Goal: Information Seeking & Learning: Learn about a topic

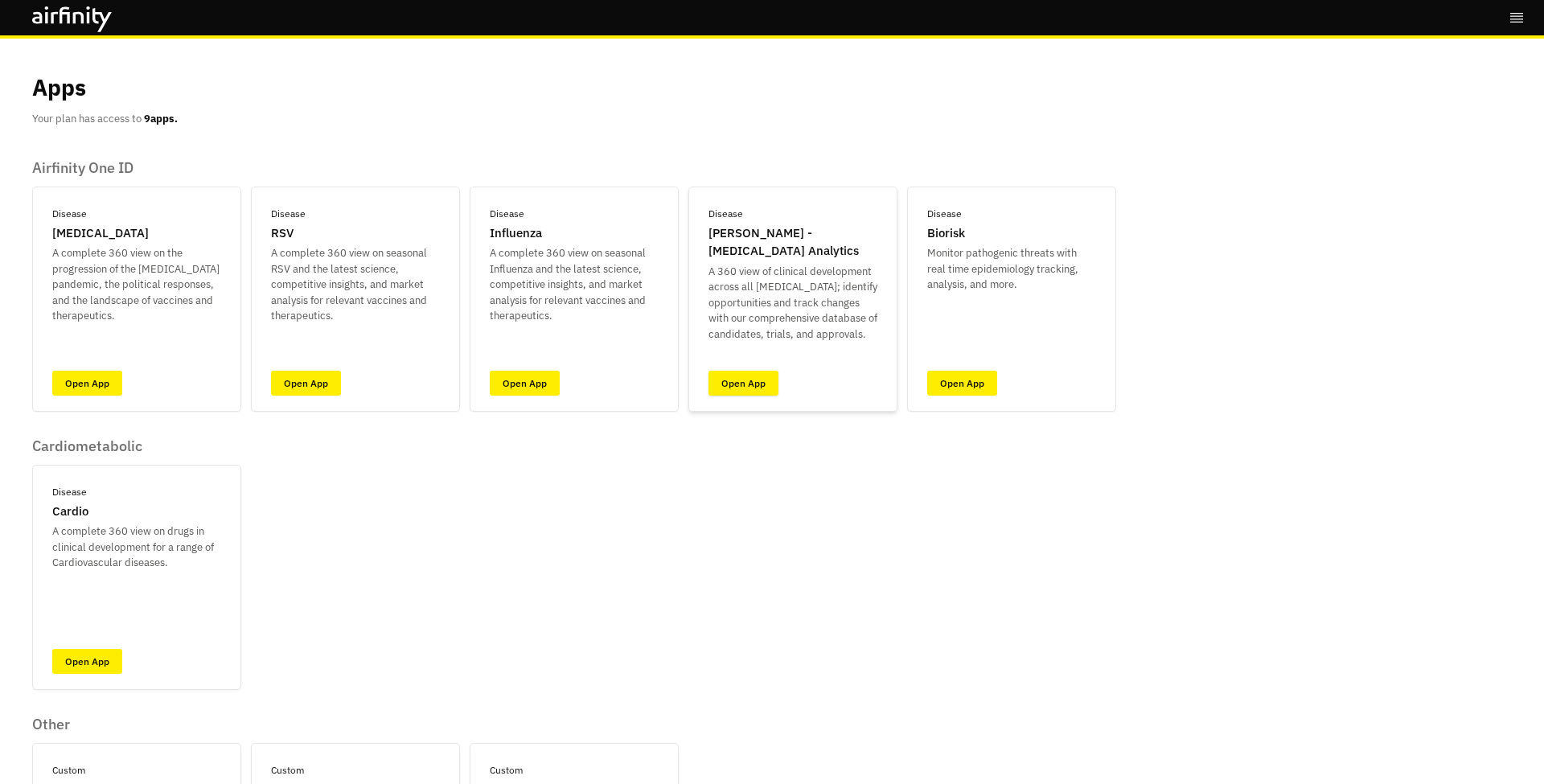
click at [754, 380] on link "Open App" at bounding box center [743, 382] width 70 height 25
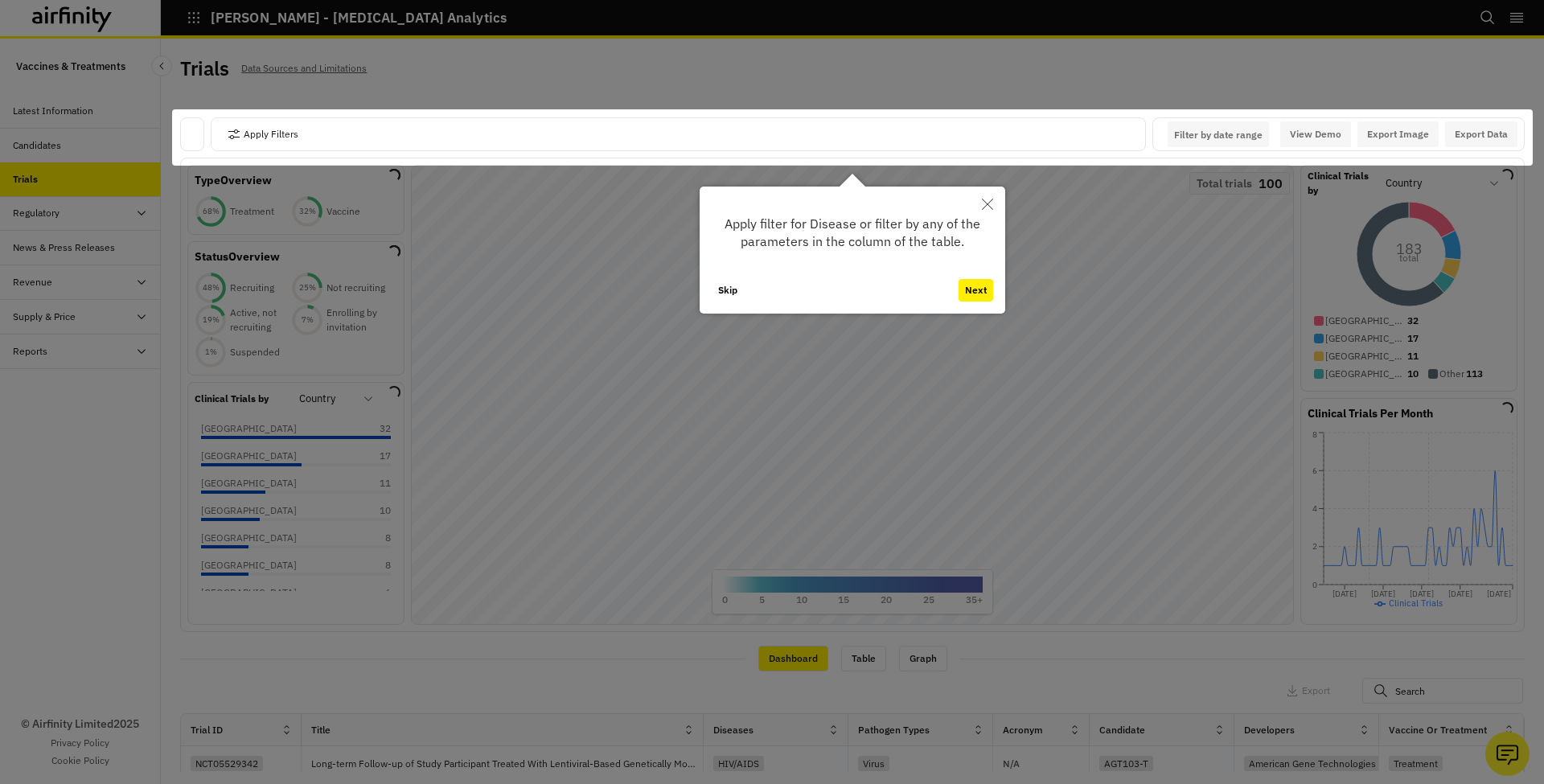
click at [990, 207] on icon "Close" at bounding box center [988, 204] width 11 height 11
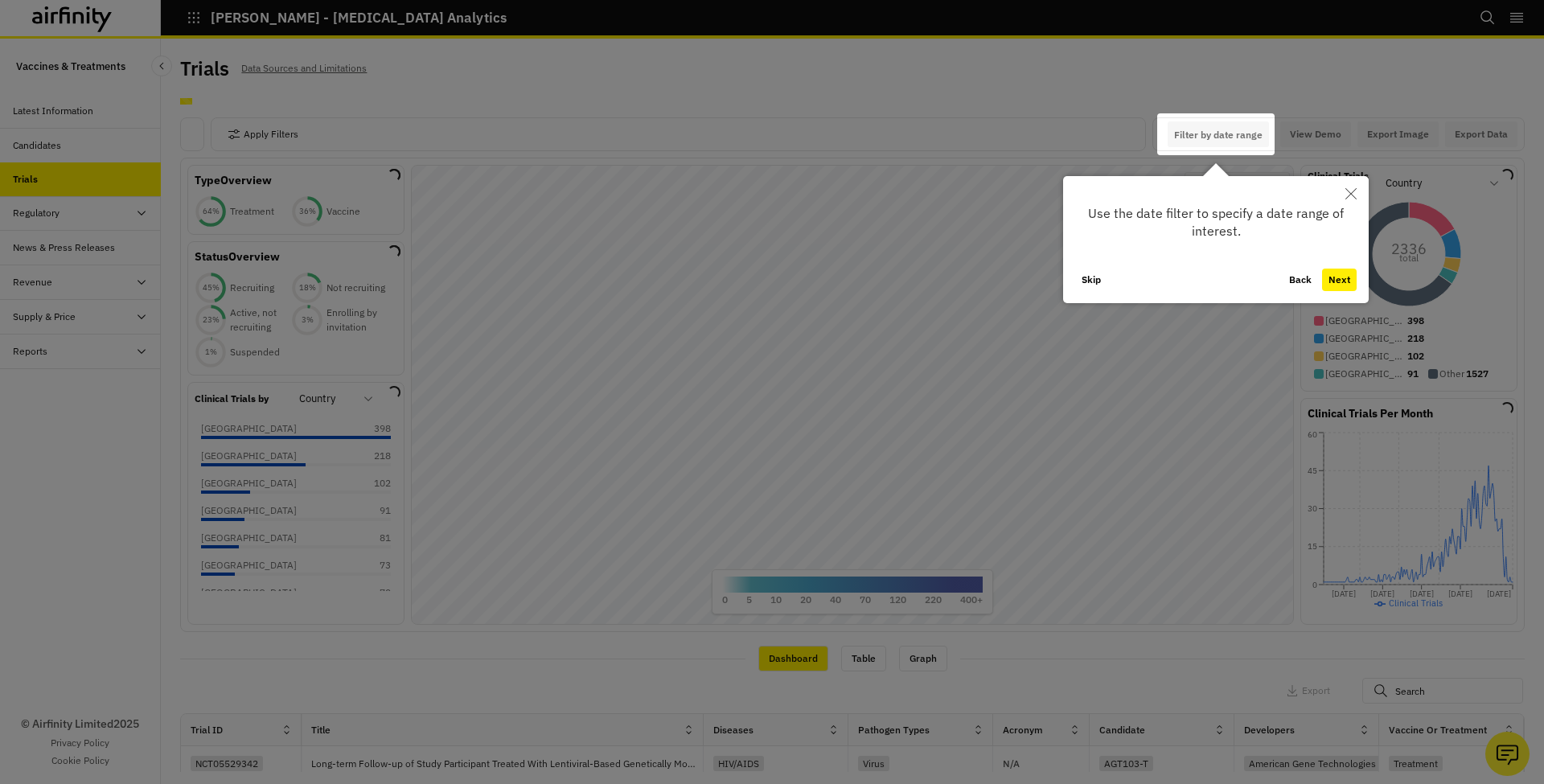
click at [389, 138] on div at bounding box center [772, 392] width 1544 height 784
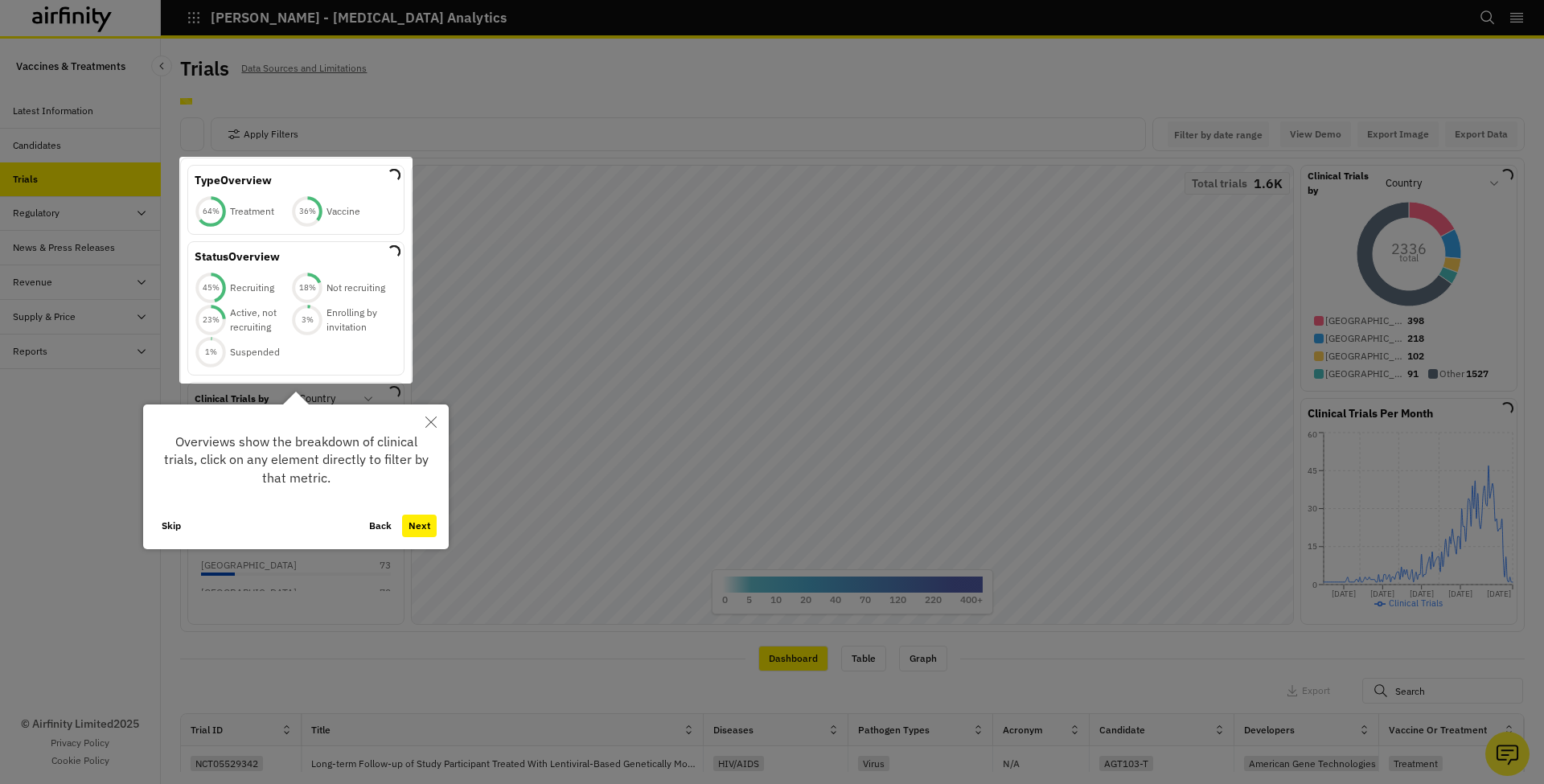
scroll to position [24, 0]
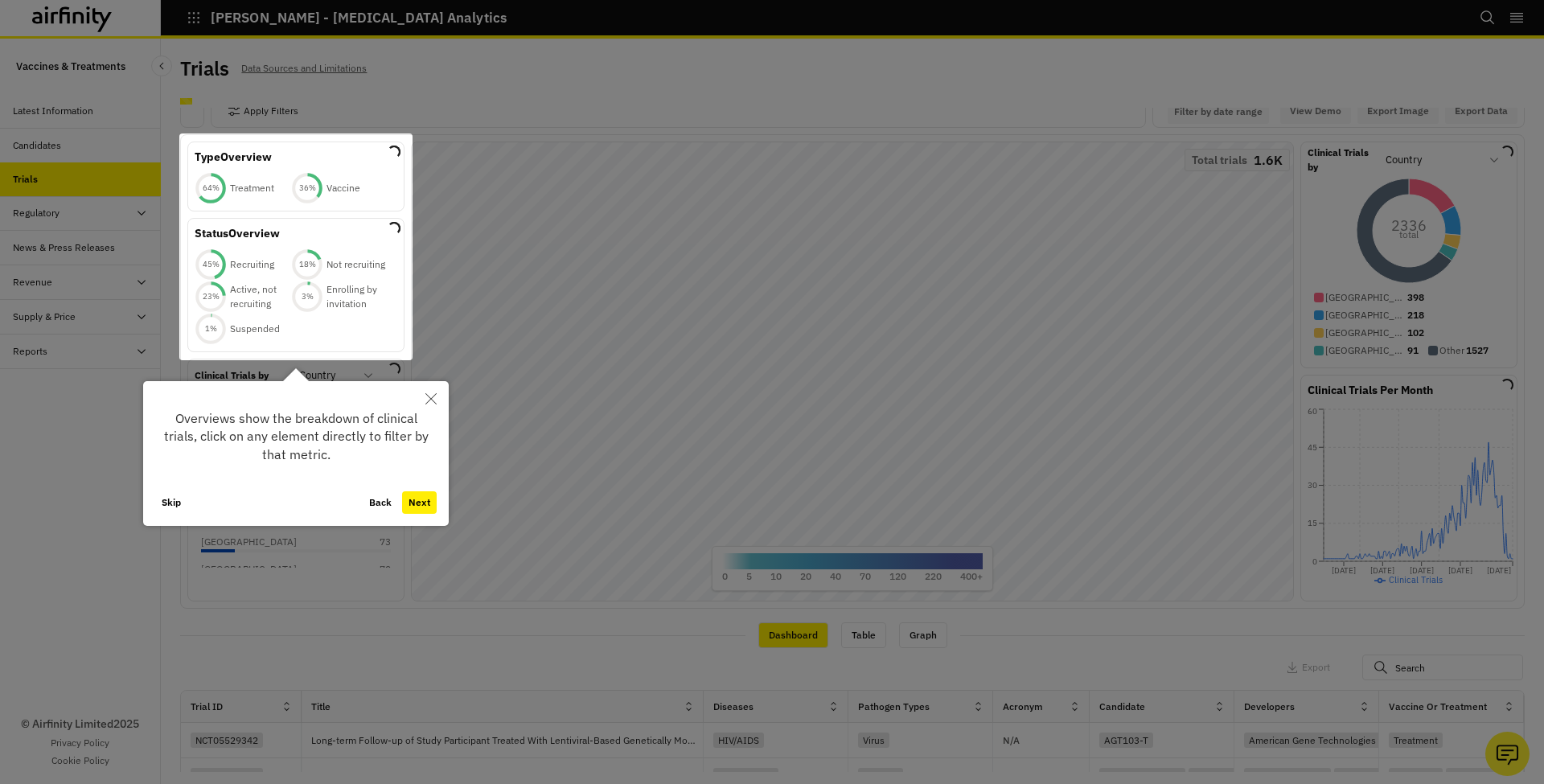
click at [443, 87] on div at bounding box center [772, 392] width 1544 height 784
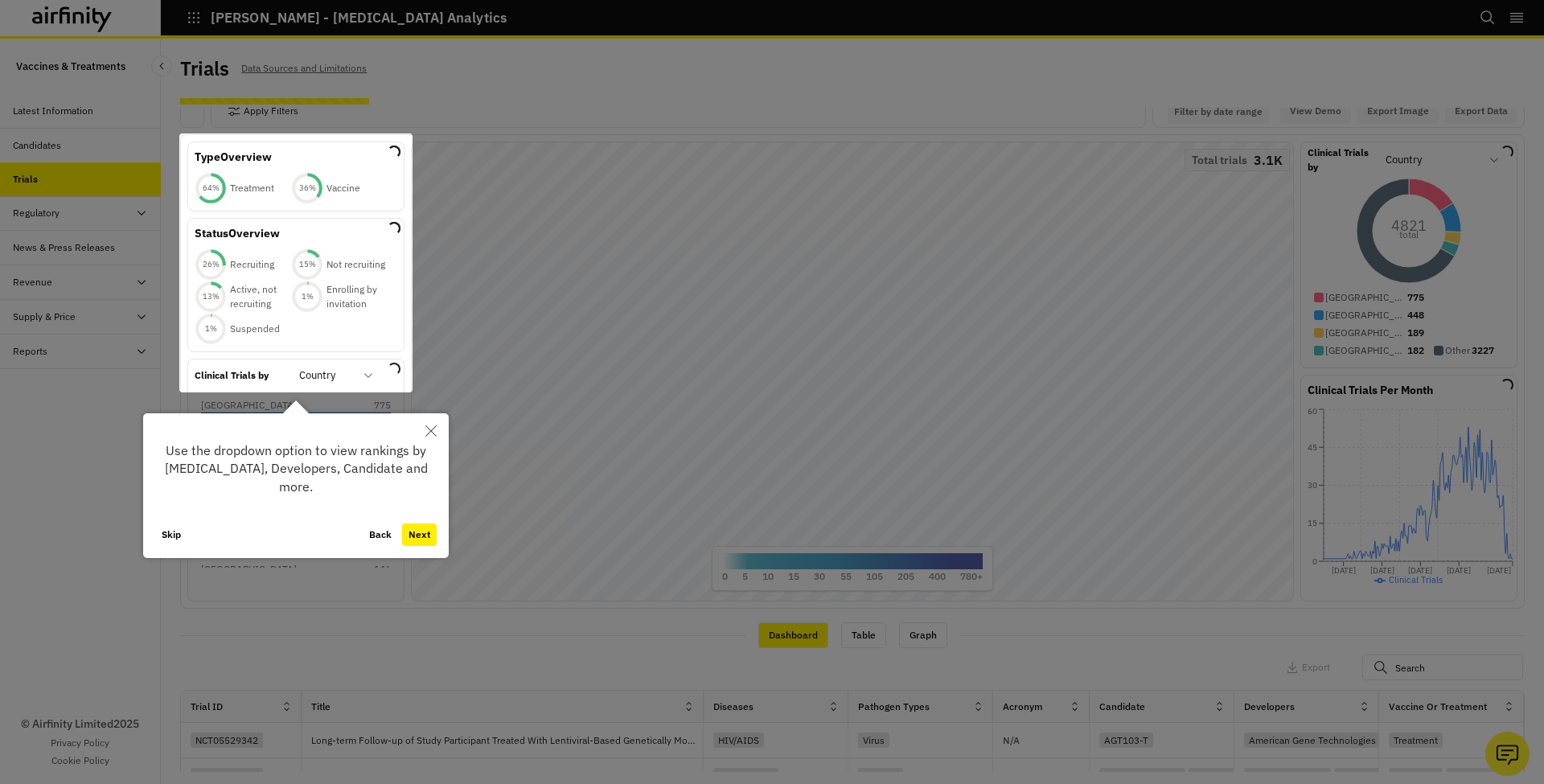
scroll to position [241, 0]
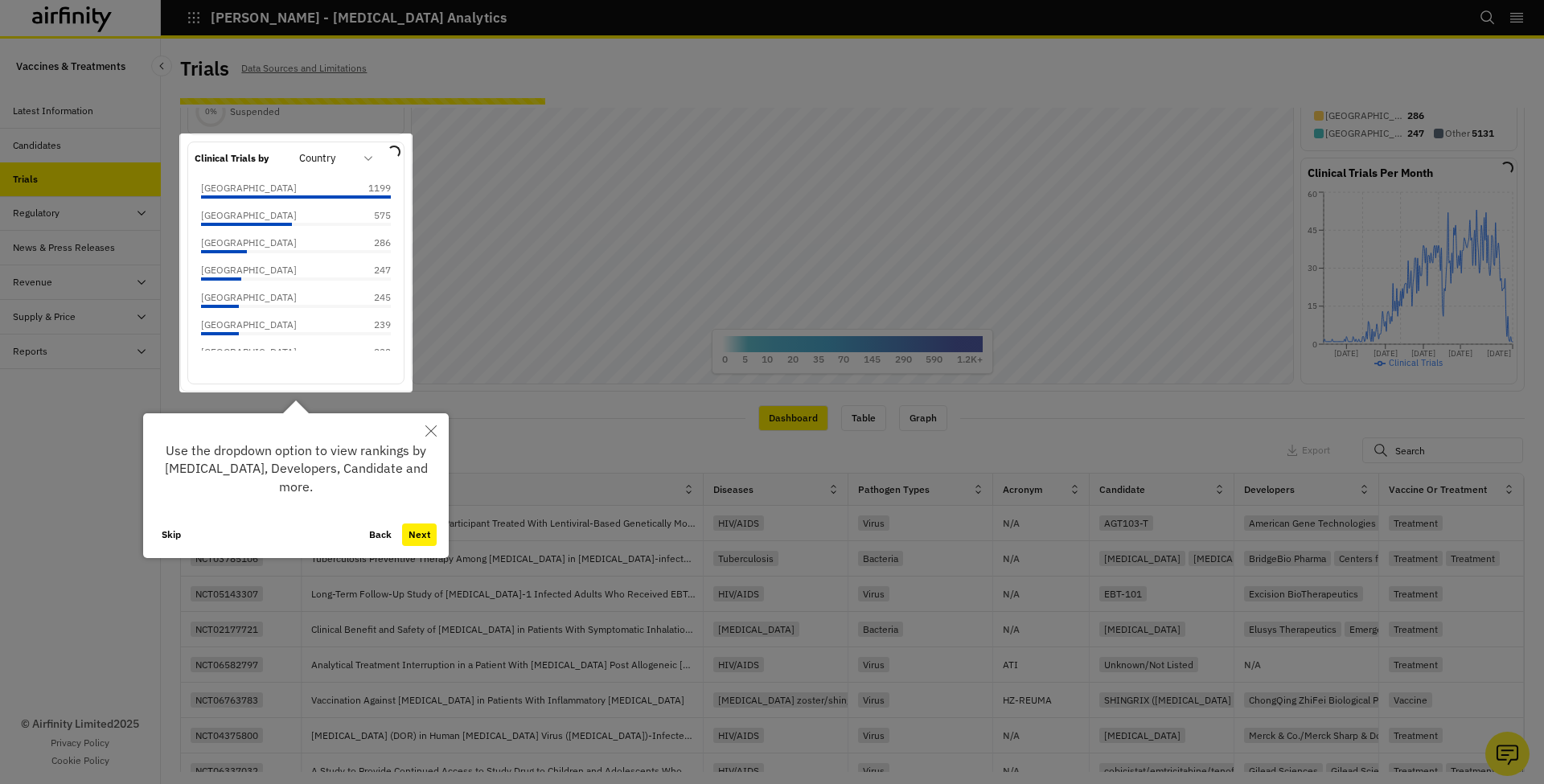
drag, startPoint x: 178, startPoint y: 534, endPoint x: 161, endPoint y: 533, distance: 17.0
click at [178, 534] on button "Skip" at bounding box center [171, 534] width 32 height 23
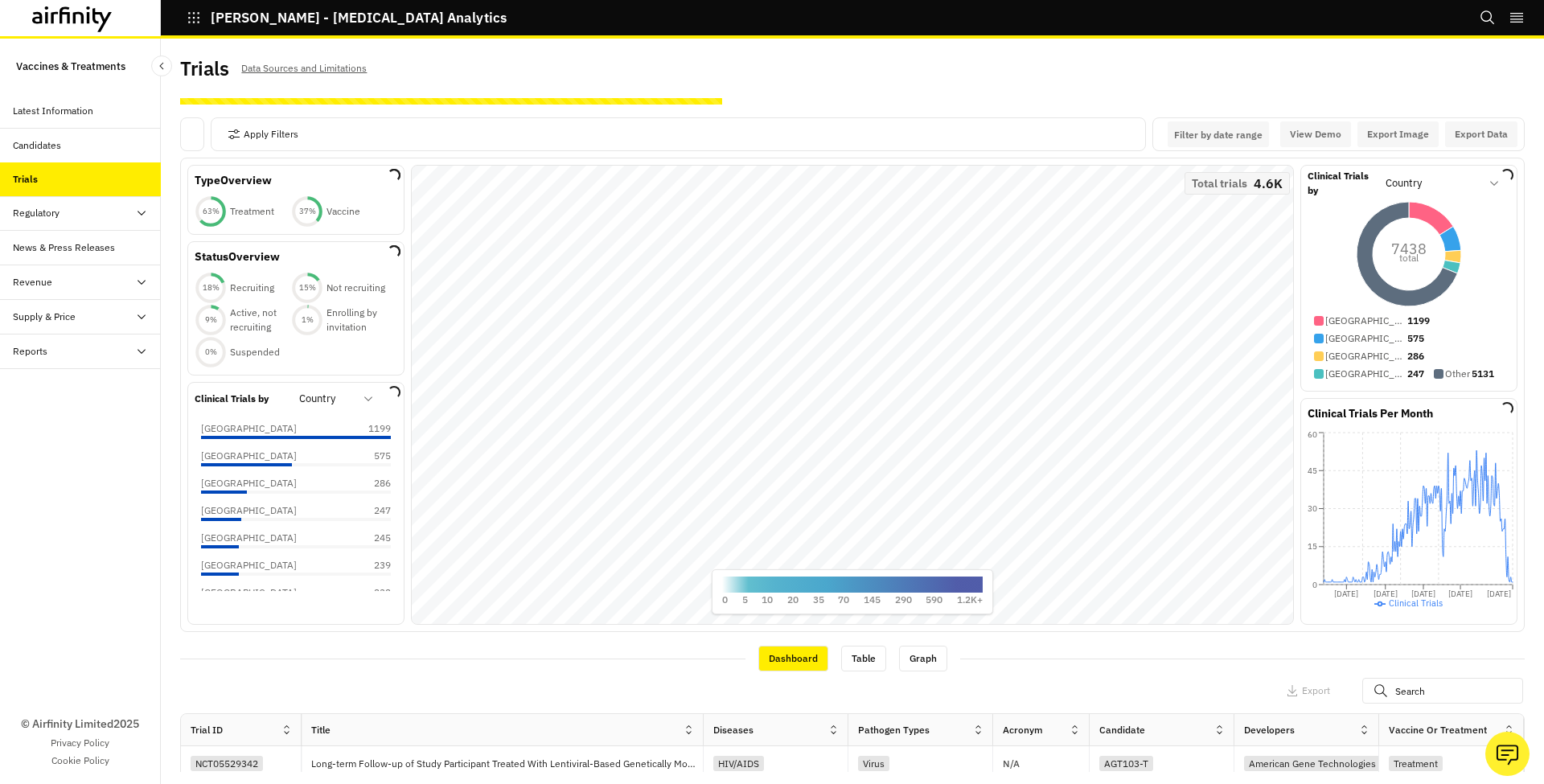
scroll to position [0, 0]
click at [325, 134] on div "Apply Filters" at bounding box center [678, 134] width 935 height 34
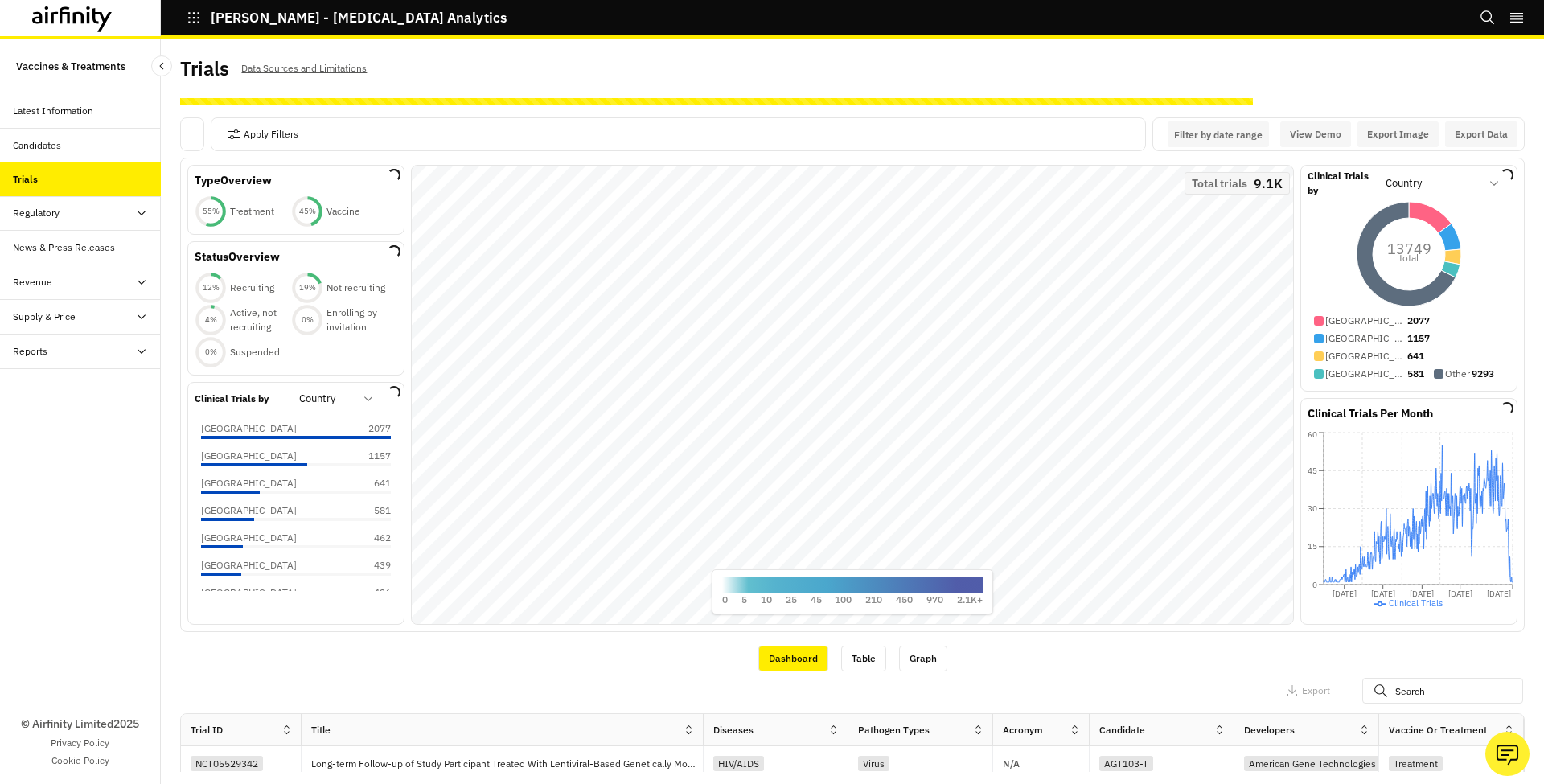
click at [193, 140] on div at bounding box center [192, 134] width 25 height 34
click at [193, 136] on div at bounding box center [192, 134] width 25 height 34
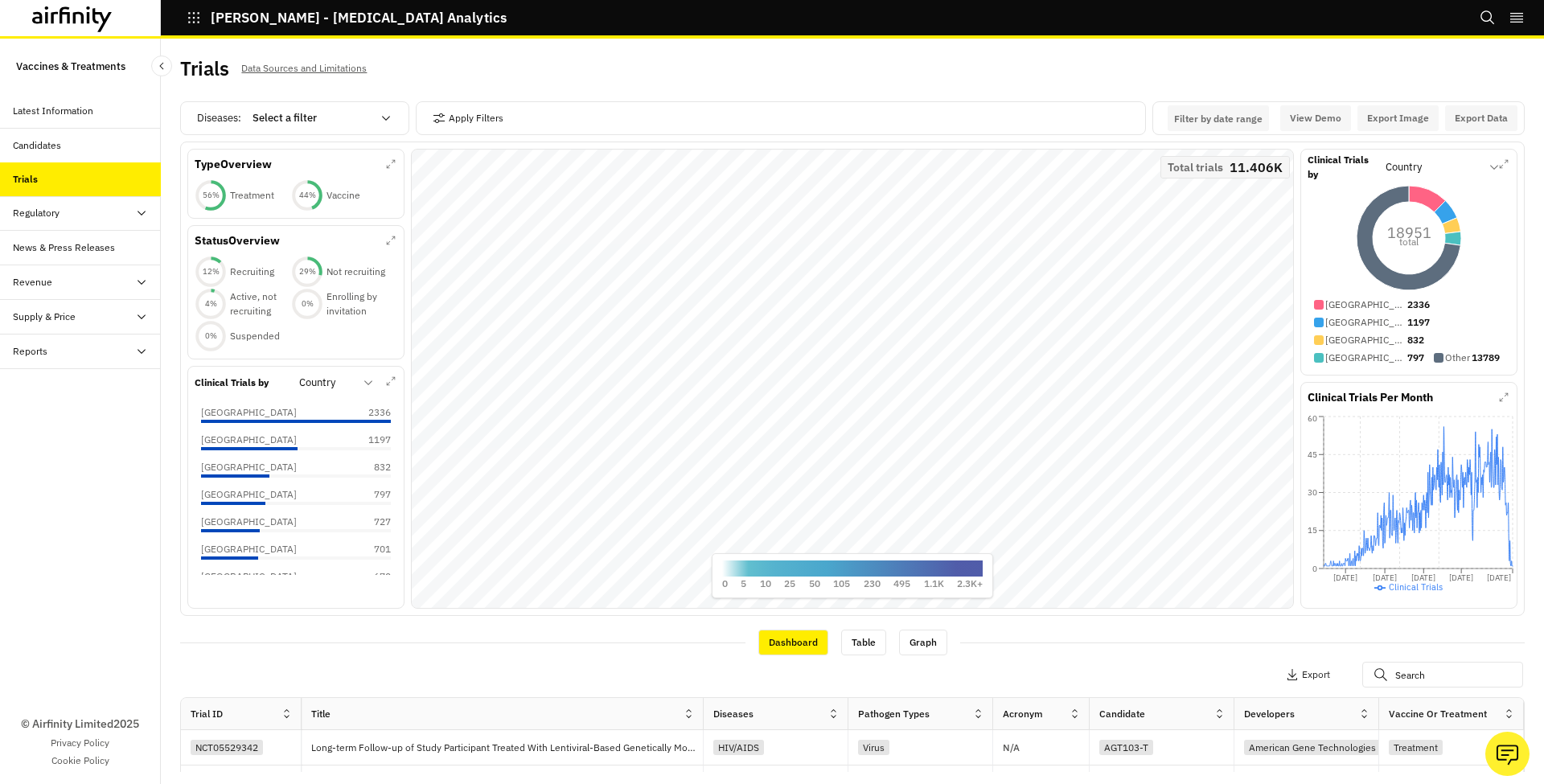
click at [120, 210] on div "Regulatory" at bounding box center [86, 213] width 148 height 15
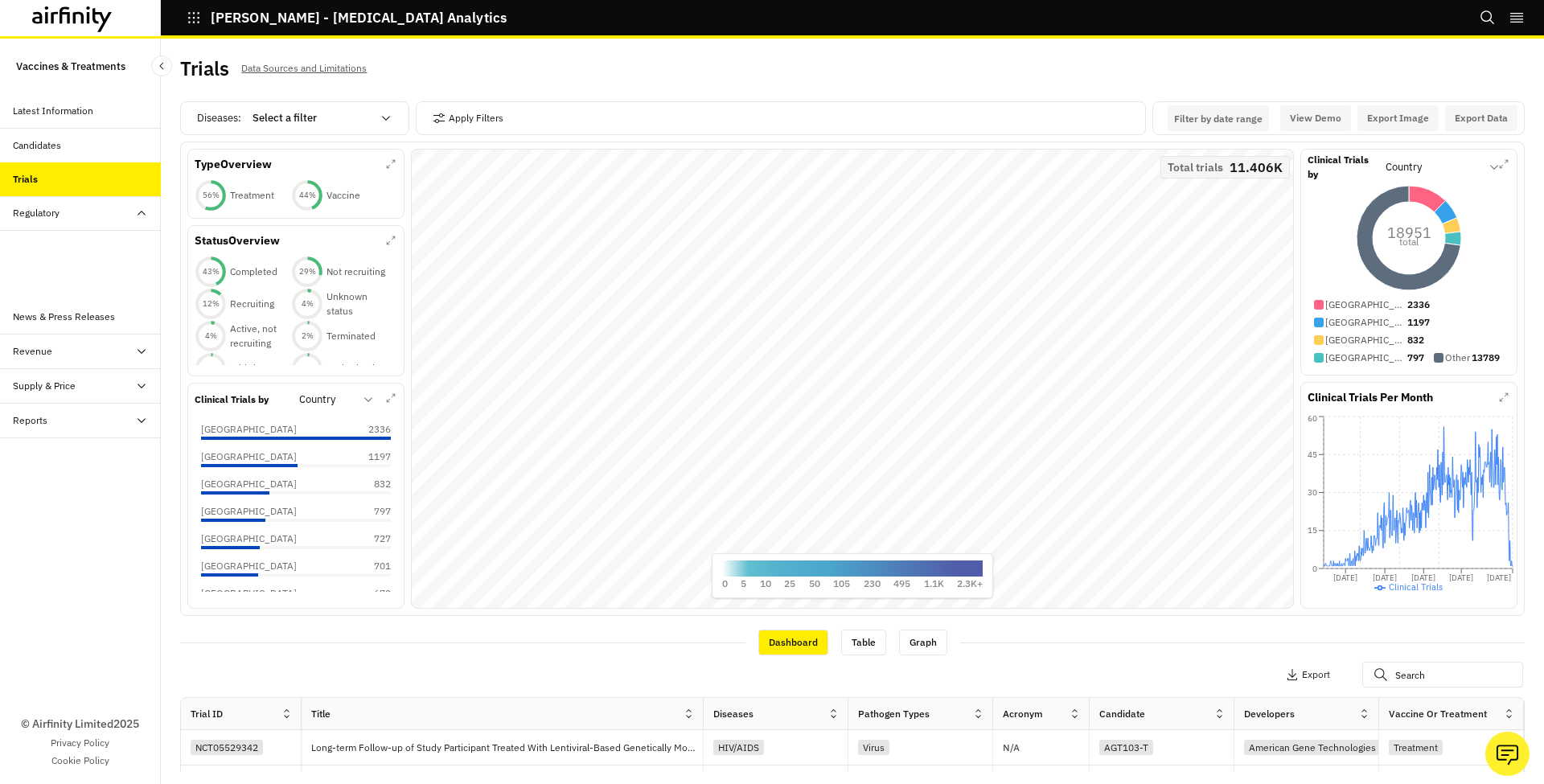
click at [115, 212] on div "Regulatory" at bounding box center [86, 213] width 148 height 15
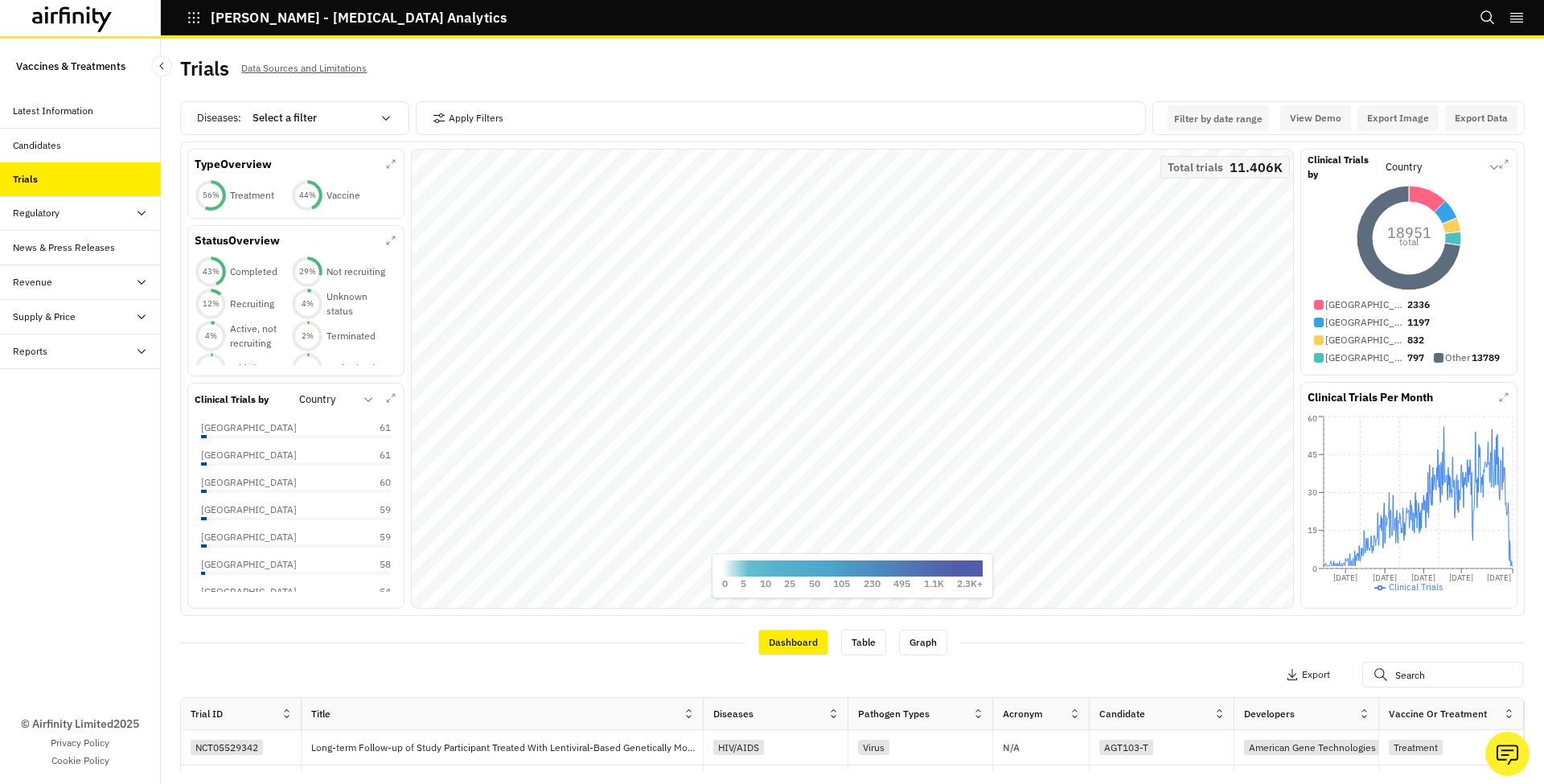
click at [360, 129] on div "Select a filter" at bounding box center [311, 118] width 138 height 25
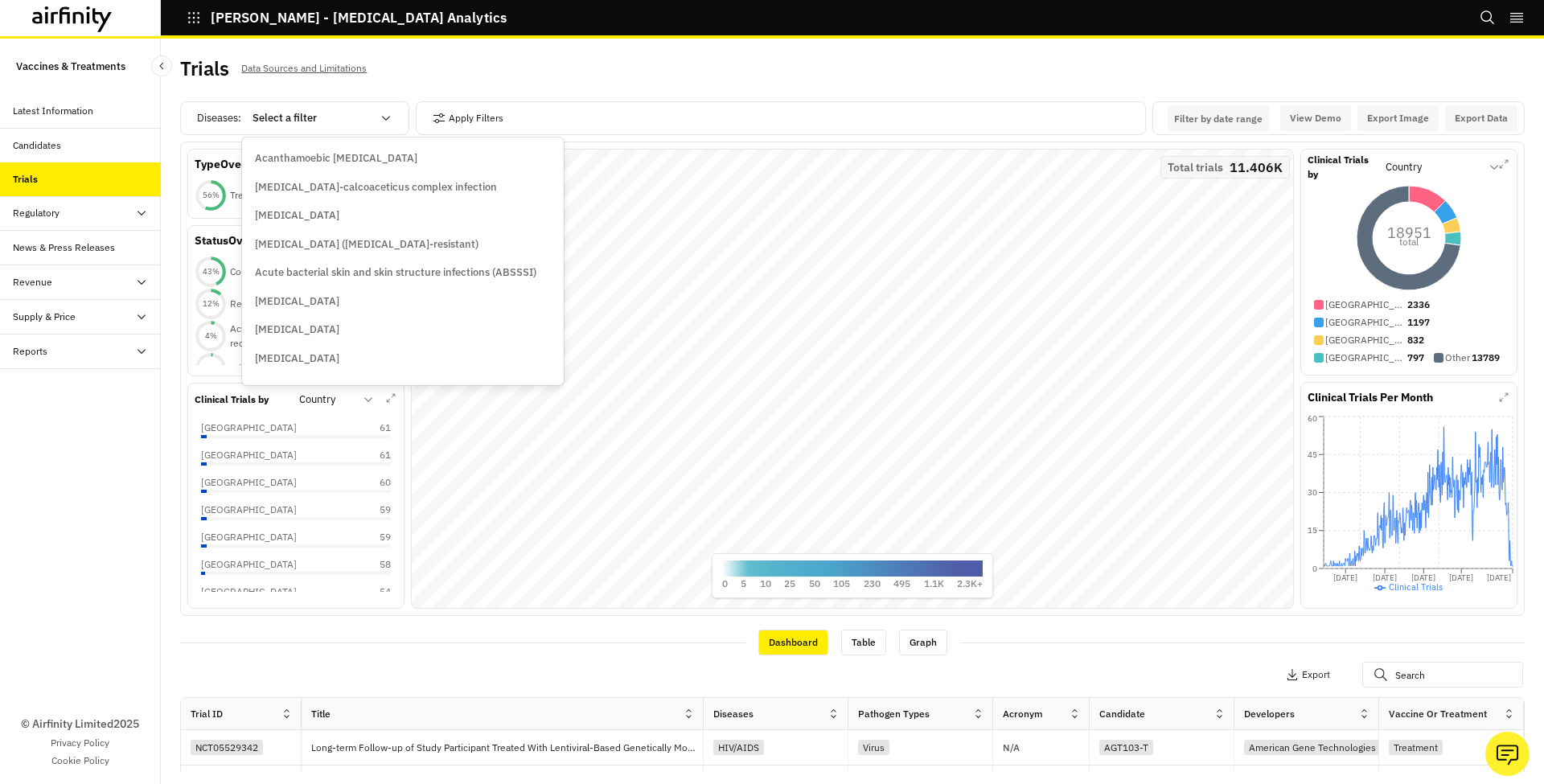
click at [359, 118] on div at bounding box center [312, 117] width 119 height 19
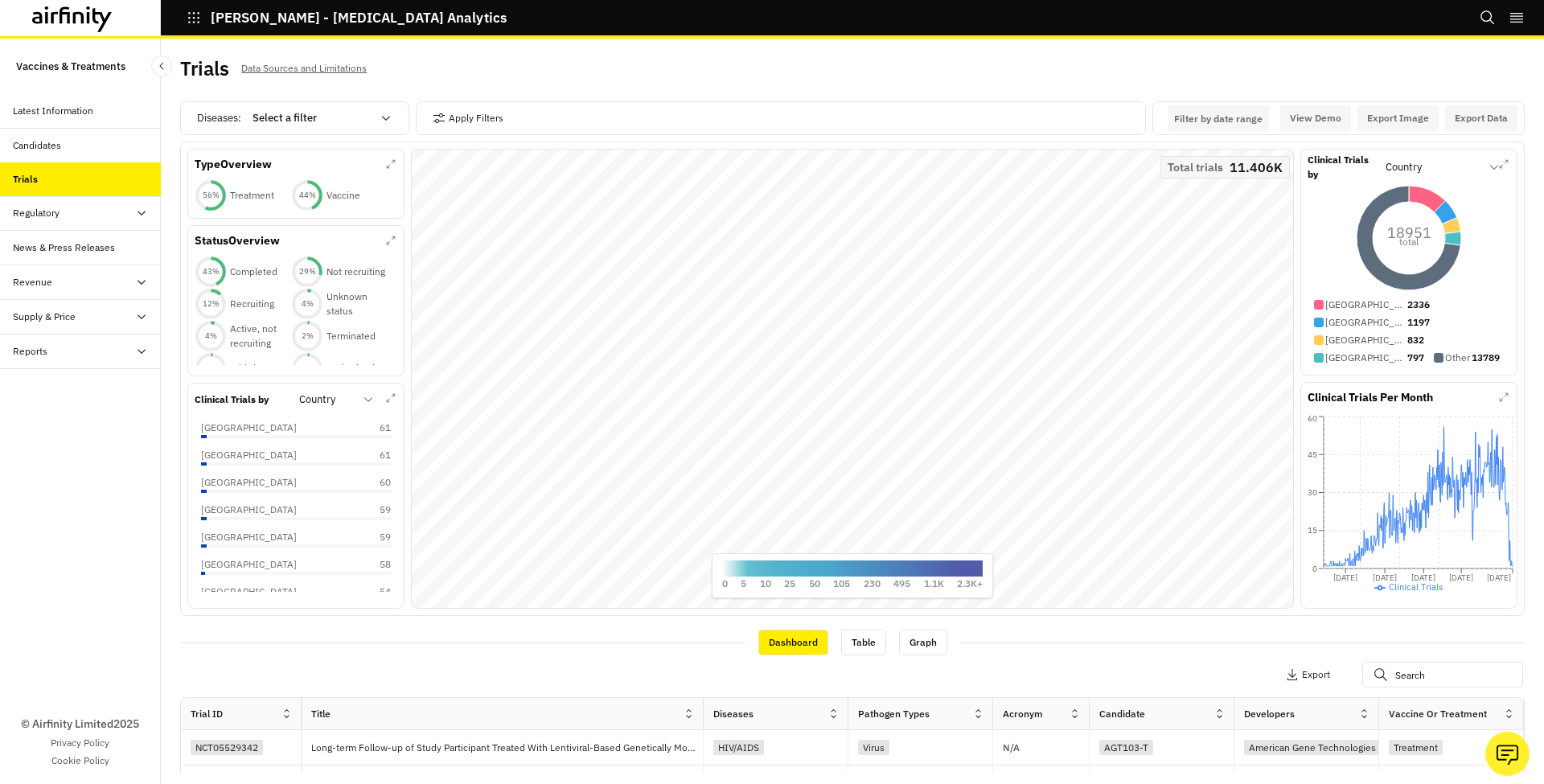
click at [493, 45] on div "Trials Data Sources and Limitations Diseases : Select a filter Apply Filters Fi…" at bounding box center [852, 411] width 1383 height 745
click at [165, 68] on icon "Close Sidebar" at bounding box center [162, 65] width 11 height 11
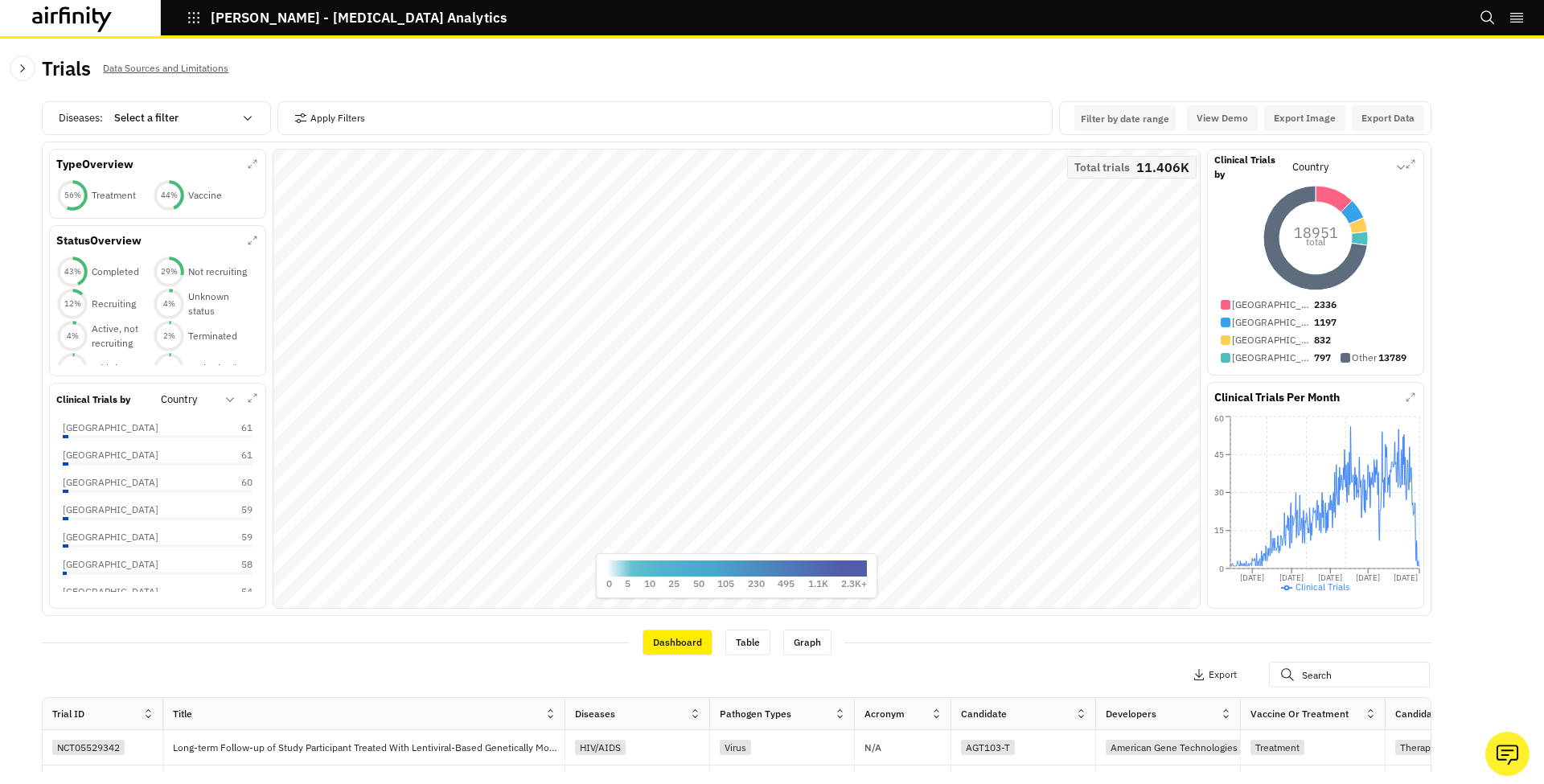
click at [25, 74] on button "Close Sidebar" at bounding box center [23, 68] width 25 height 25
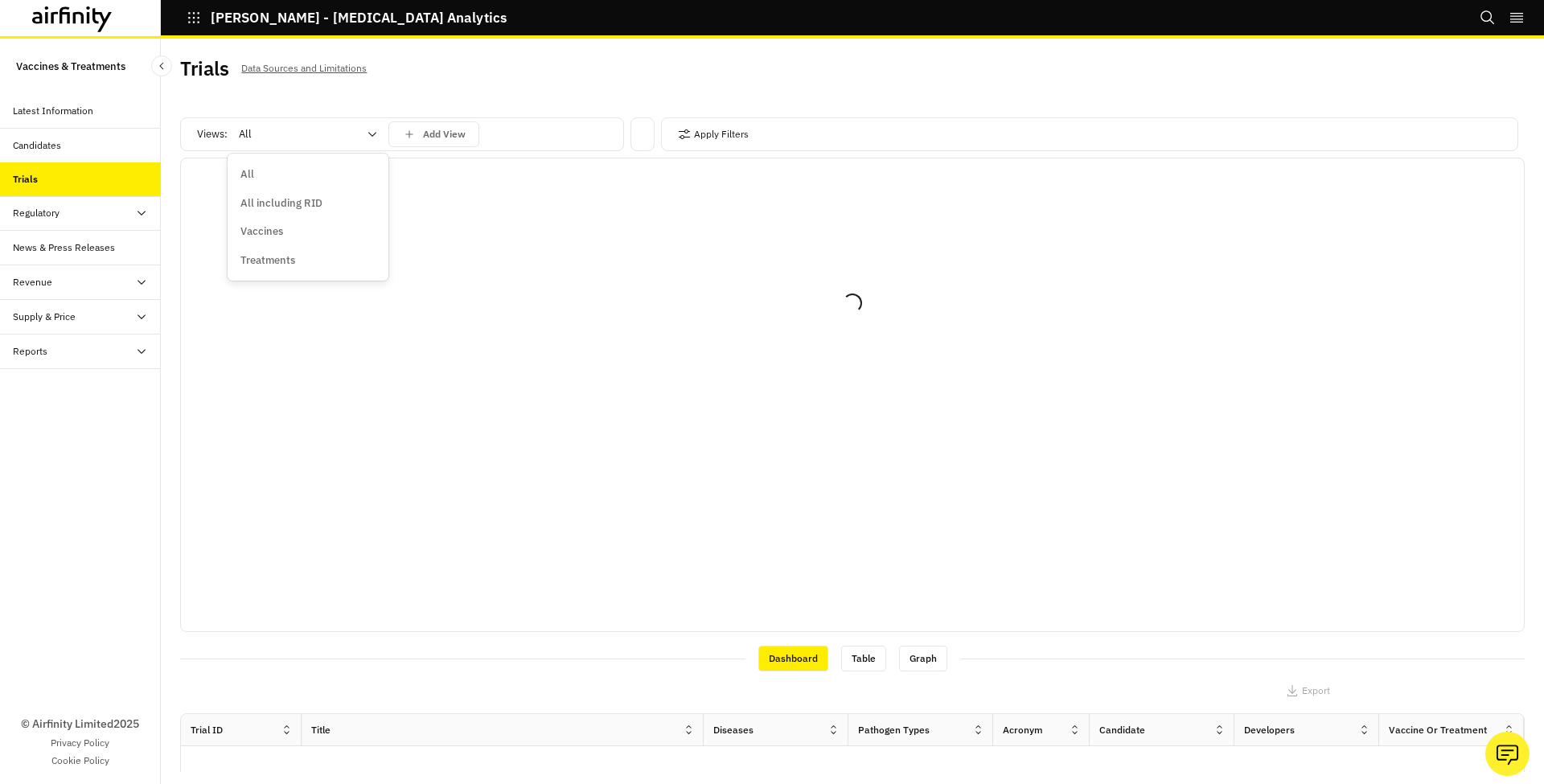
click at [294, 132] on div at bounding box center [298, 134] width 119 height 19
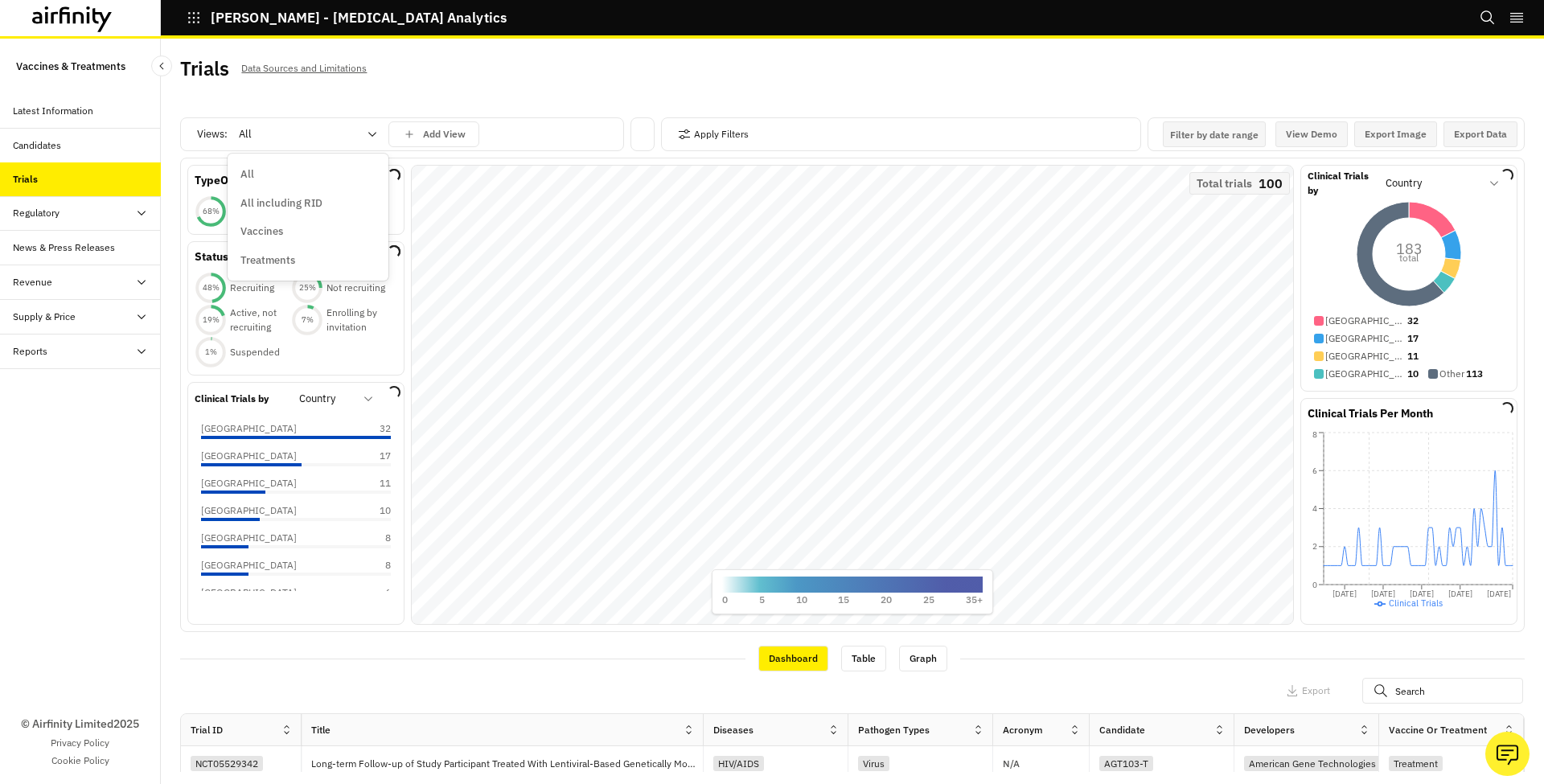
click at [582, 60] on div "Trials Data Sources and Limitations" at bounding box center [516, 74] width 672 height 34
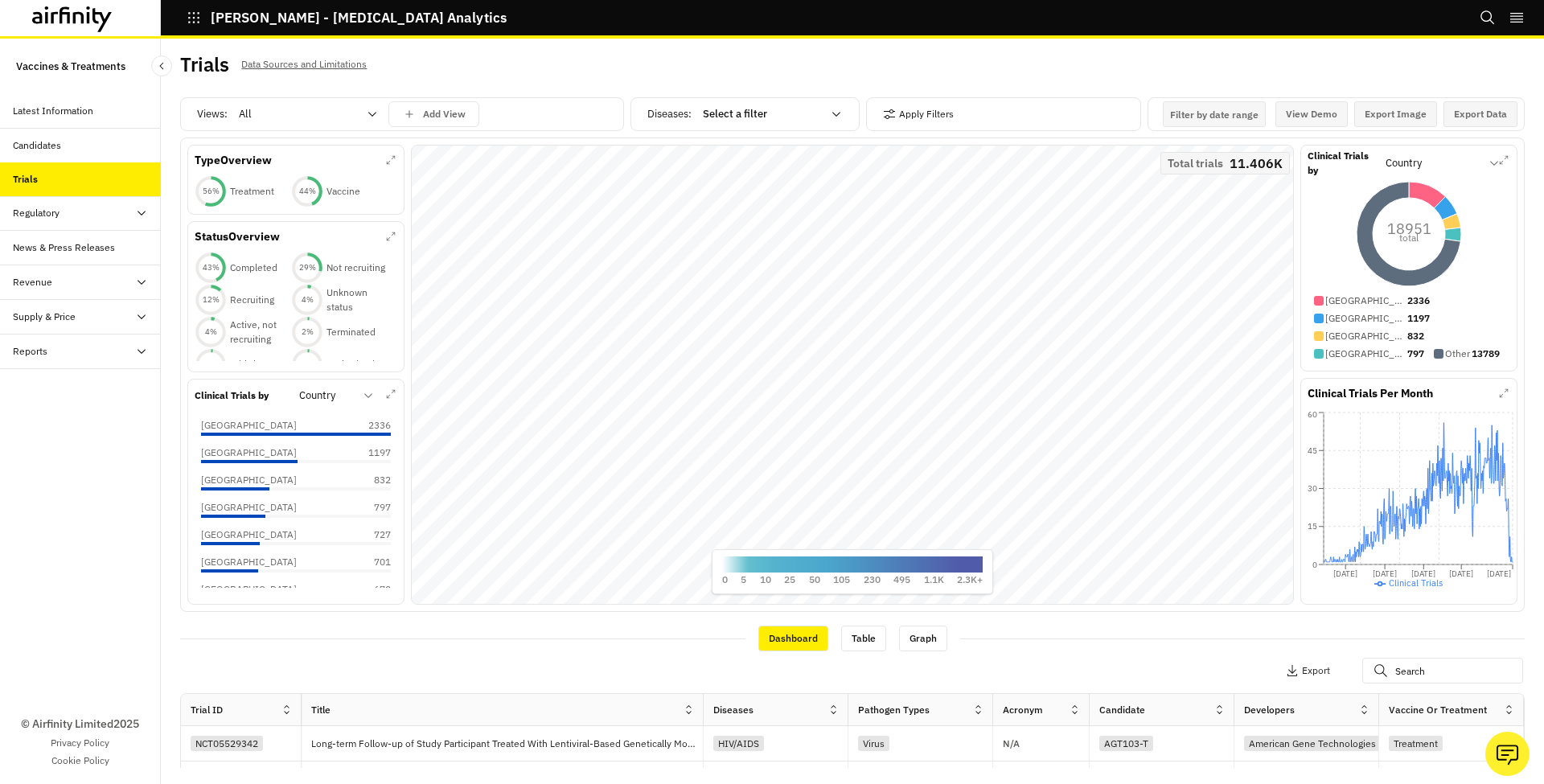
scroll to position [4, 0]
